Goal: Task Accomplishment & Management: Manage account settings

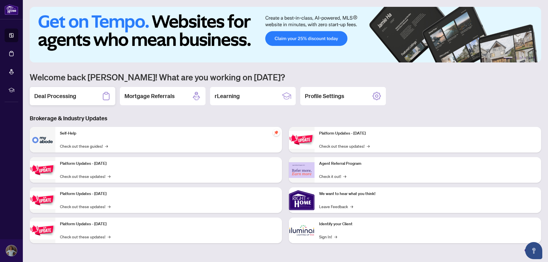
click at [57, 98] on h2 "Deal Processing" at bounding box center [55, 96] width 42 height 8
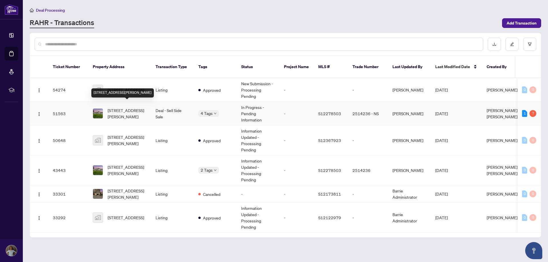
click at [126, 107] on span "[STREET_ADDRESS][PERSON_NAME]" at bounding box center [127, 113] width 39 height 13
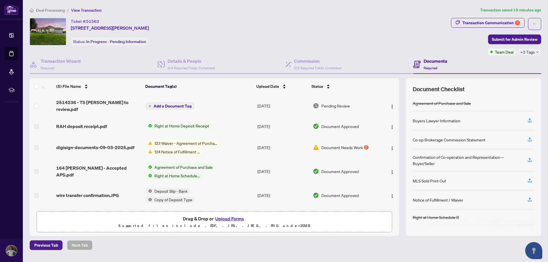
click at [111, 103] on span "2514236 - TS [PERSON_NAME] to review.pdf" at bounding box center [98, 106] width 85 height 14
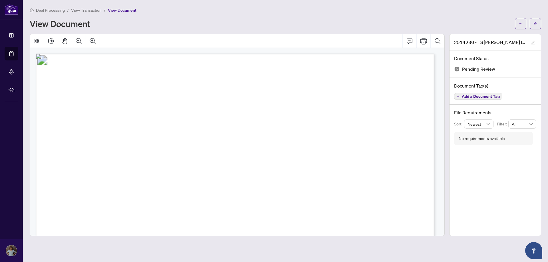
click at [161, 13] on div "Deal Processing / View Transaction / View Document" at bounding box center [285, 10] width 511 height 7
click at [89, 11] on span "View Transaction" at bounding box center [86, 10] width 31 height 5
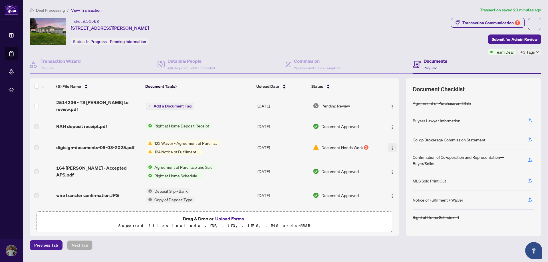
click at [390, 146] on img "button" at bounding box center [392, 148] width 5 height 5
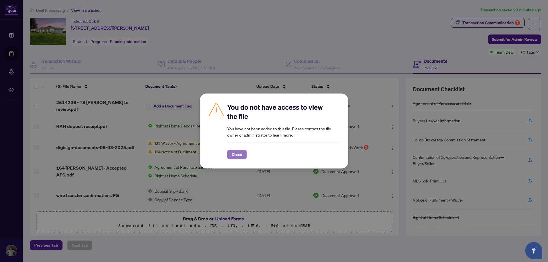
click at [238, 153] on span "Close" at bounding box center [237, 154] width 10 height 9
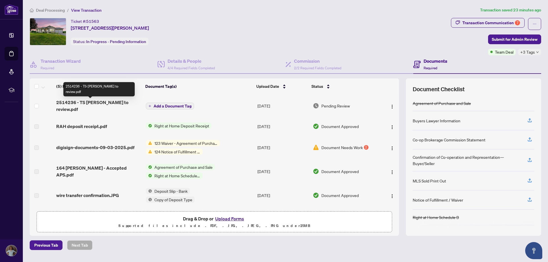
click at [105, 103] on span "2514236 - TS [PERSON_NAME] to review.pdf" at bounding box center [98, 106] width 85 height 14
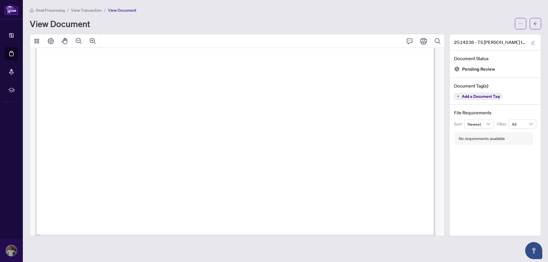
scroll to position [256, 0]
click at [520, 25] on icon "ellipsis" at bounding box center [520, 24] width 4 height 4
click at [505, 34] on span "Download" at bounding box center [499, 36] width 43 height 6
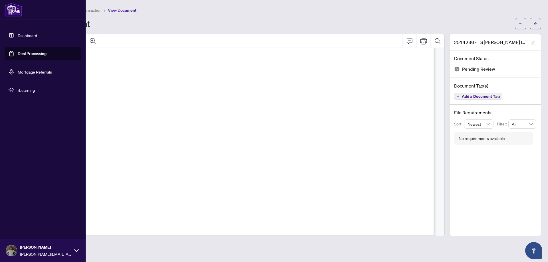
click at [13, 248] on img at bounding box center [11, 250] width 11 height 11
click at [30, 216] on button "Logout" at bounding box center [43, 217] width 76 height 10
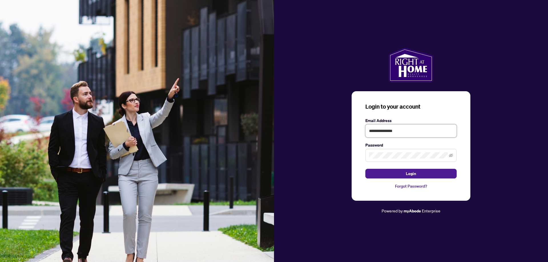
click at [414, 132] on input "**********" at bounding box center [410, 130] width 91 height 13
type input "**********"
click at [410, 173] on span "Login" at bounding box center [411, 173] width 10 height 9
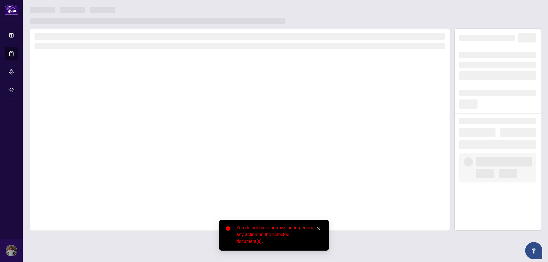
click at [319, 228] on icon "close" at bounding box center [319, 229] width 4 height 4
